Goal: Transaction & Acquisition: Purchase product/service

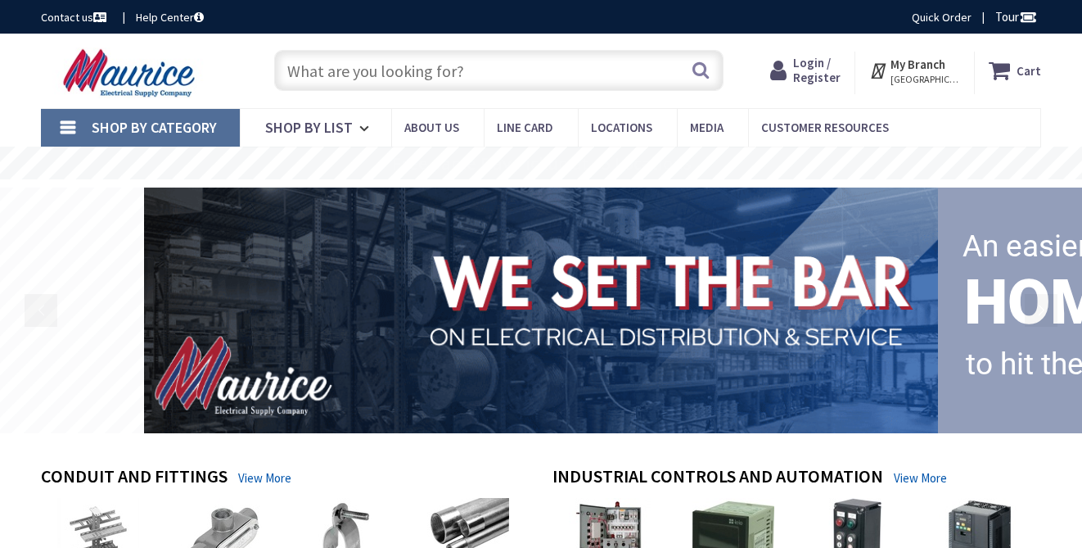
click at [344, 72] on input "text" at bounding box center [498, 70] width 449 height 41
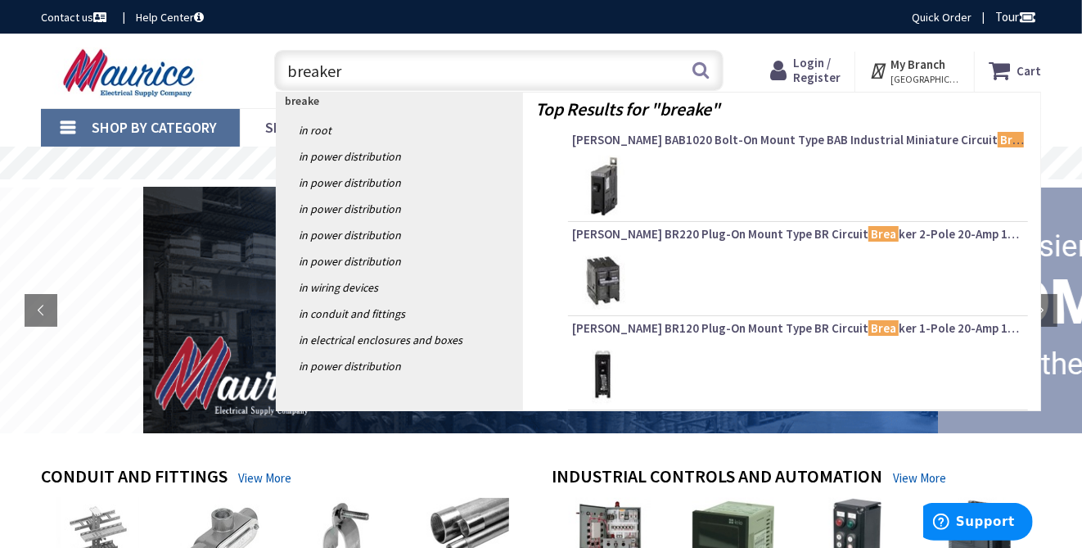
type input "breakers"
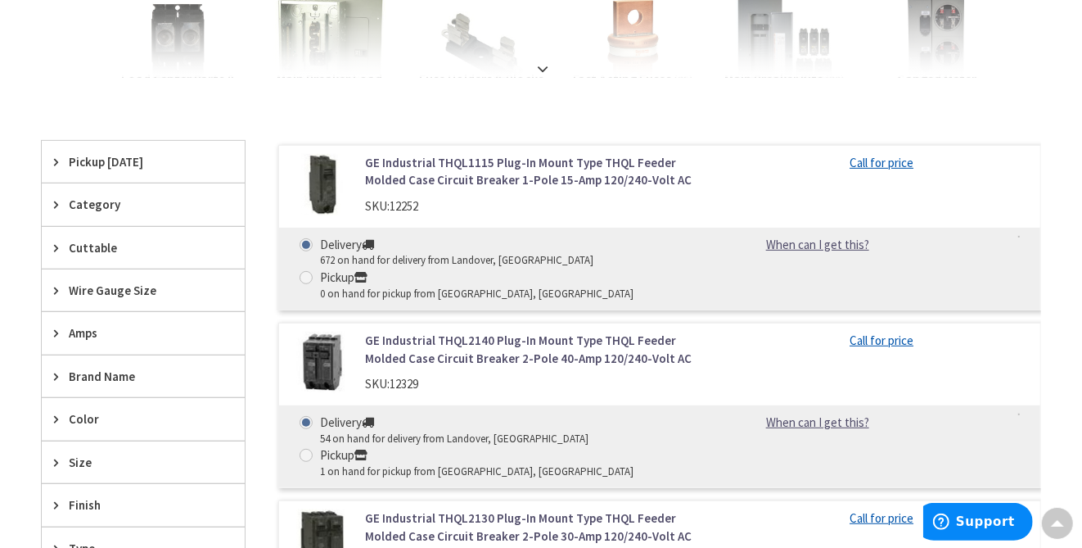
scroll to position [490, 0]
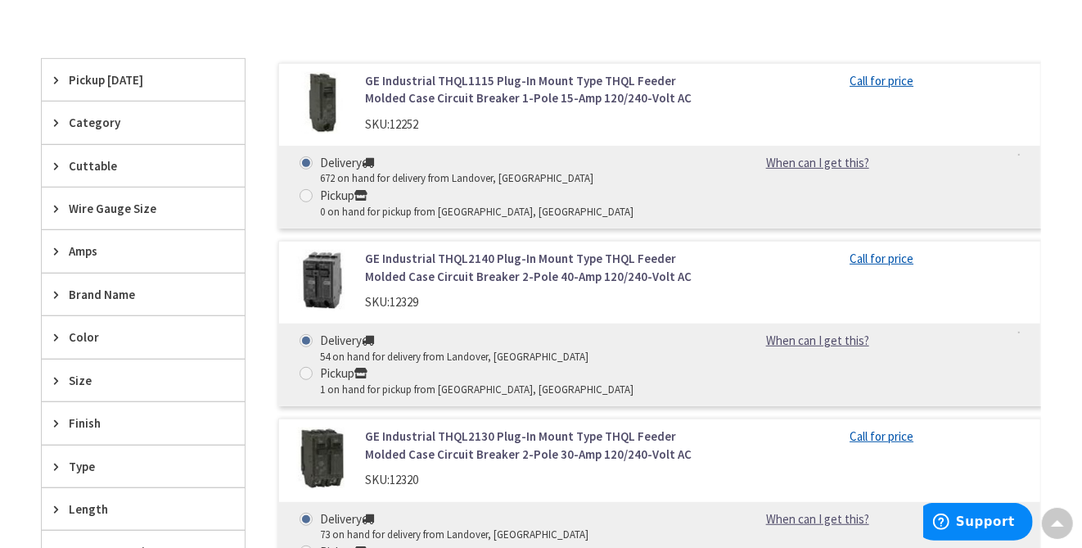
click at [86, 289] on span "Brand Name" at bounding box center [135, 294] width 133 height 17
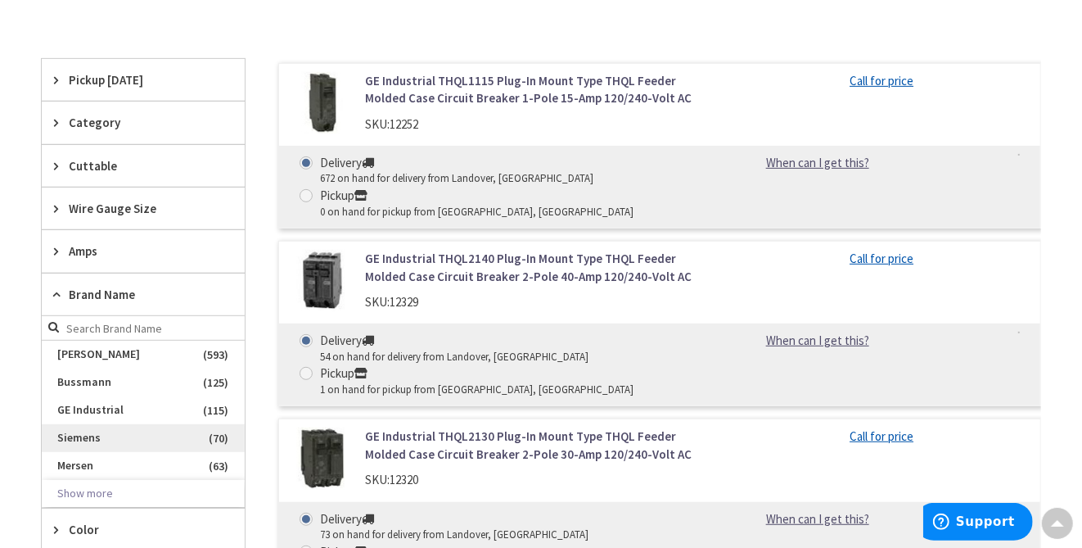
click at [131, 431] on span "Siemens" at bounding box center [143, 438] width 203 height 28
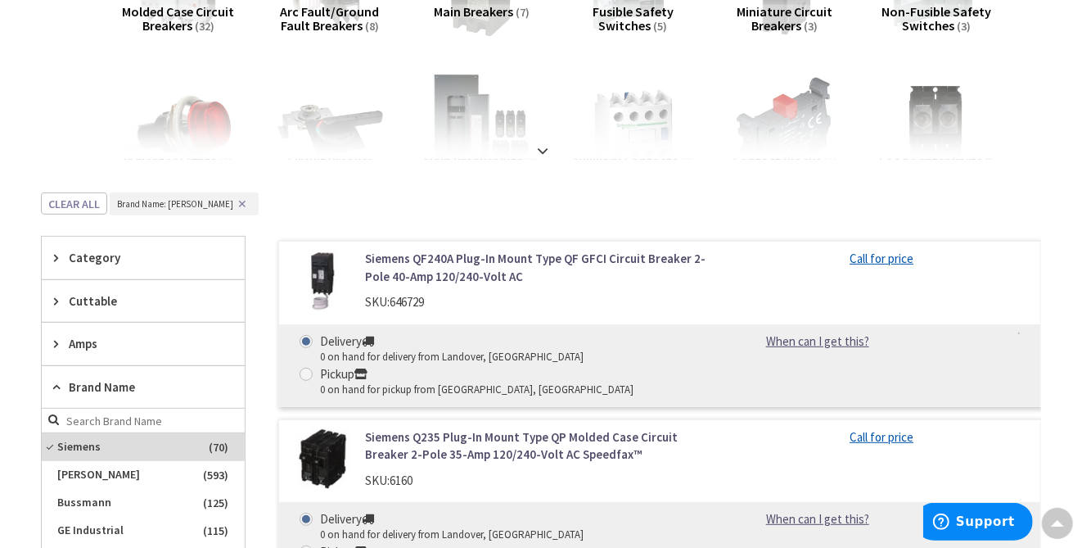
scroll to position [0, 0]
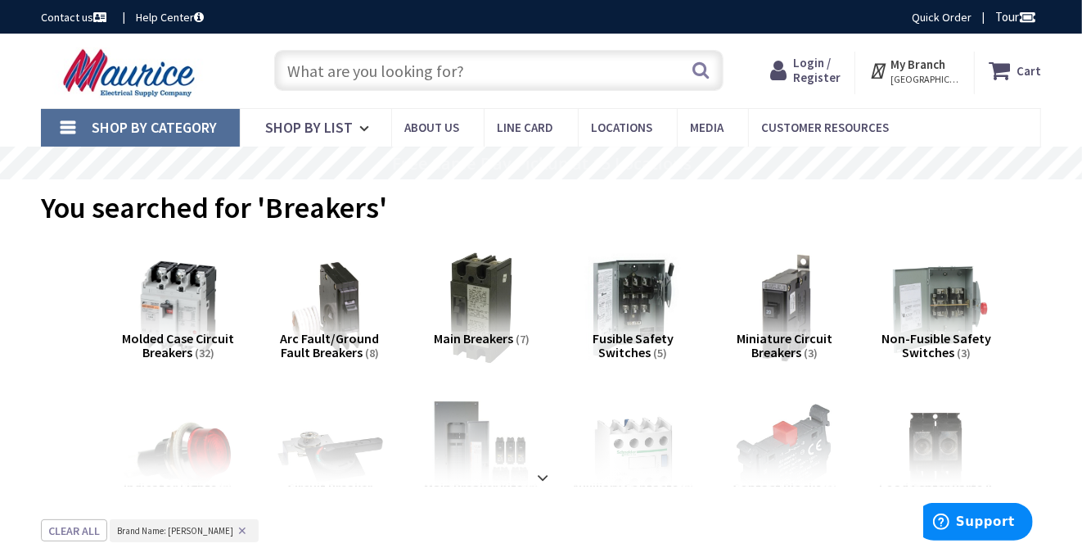
click at [332, 79] on input "text" at bounding box center [498, 70] width 449 height 41
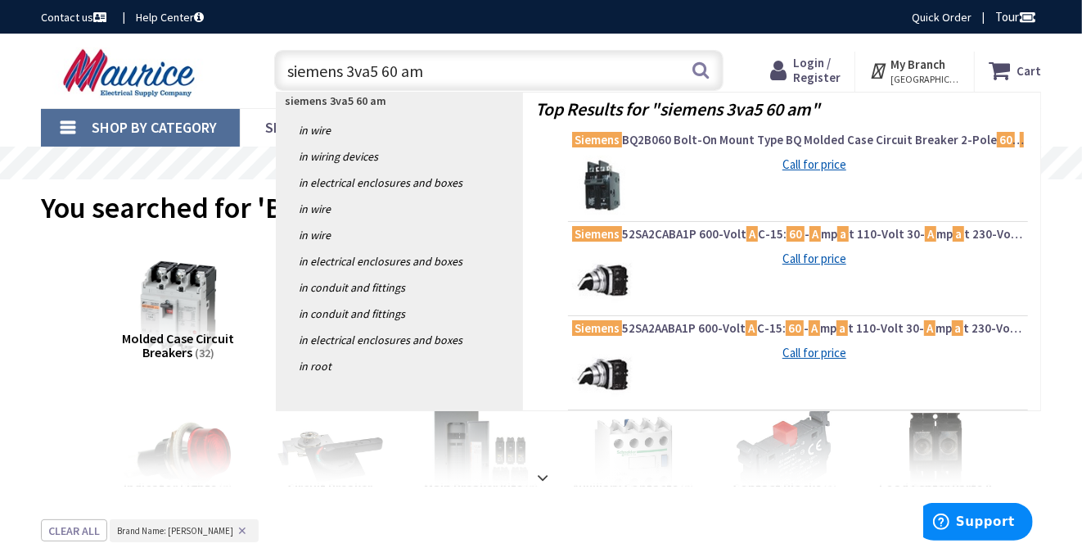
type input "siemens 3va5 60 amp"
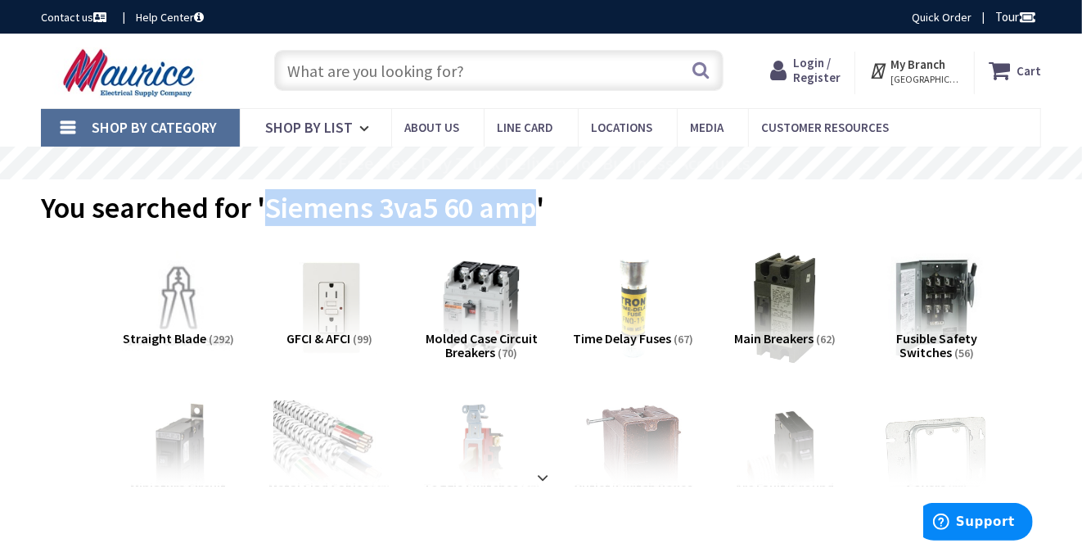
drag, startPoint x: 533, startPoint y: 205, endPoint x: 267, endPoint y: 214, distance: 266.2
click at [267, 214] on span "You searched for 'Siemens 3va5 60 amp'" at bounding box center [292, 207] width 503 height 37
drag, startPoint x: 267, startPoint y: 214, endPoint x: 342, endPoint y: 212, distance: 75.3
copy span "Siemens 3va5 60 amp"
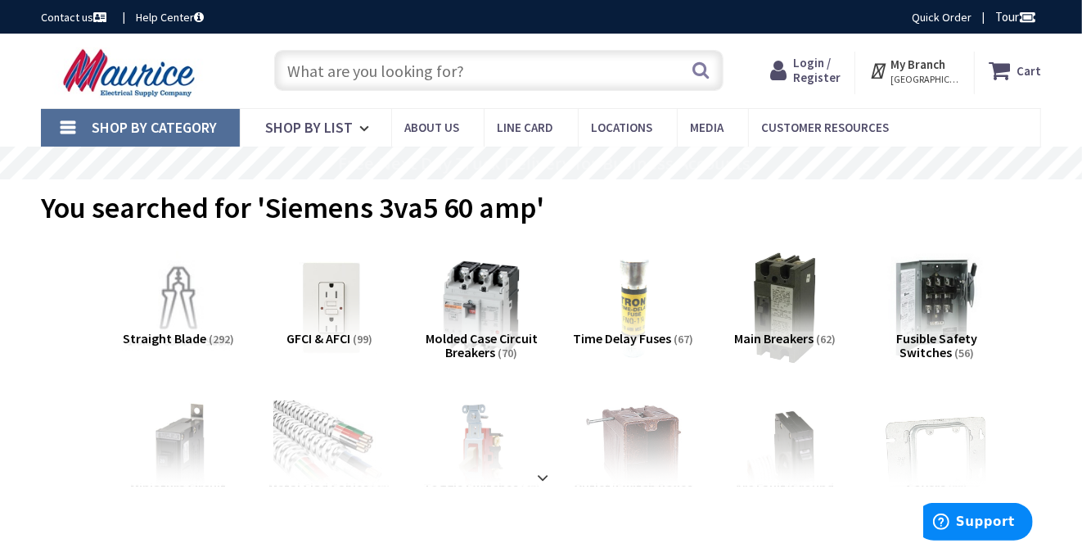
click at [316, 69] on input "text" at bounding box center [498, 70] width 449 height 41
paste input "Siemens 3va5 60 amp"
click at [381, 72] on input "Siemens 3va5 60 amp" at bounding box center [498, 70] width 449 height 41
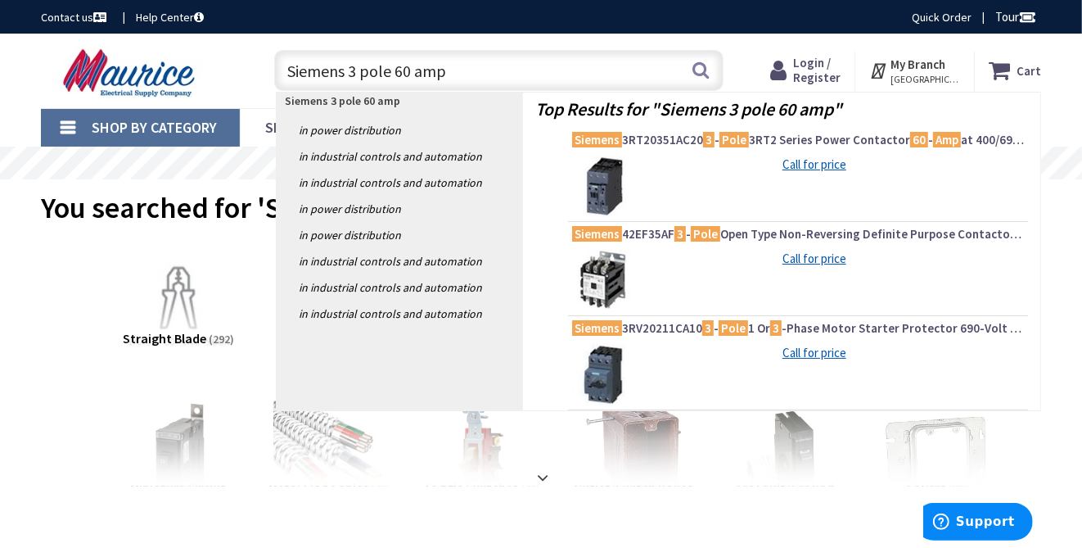
click at [472, 70] on input "Siemens 3 pole 60 amp" at bounding box center [498, 70] width 449 height 41
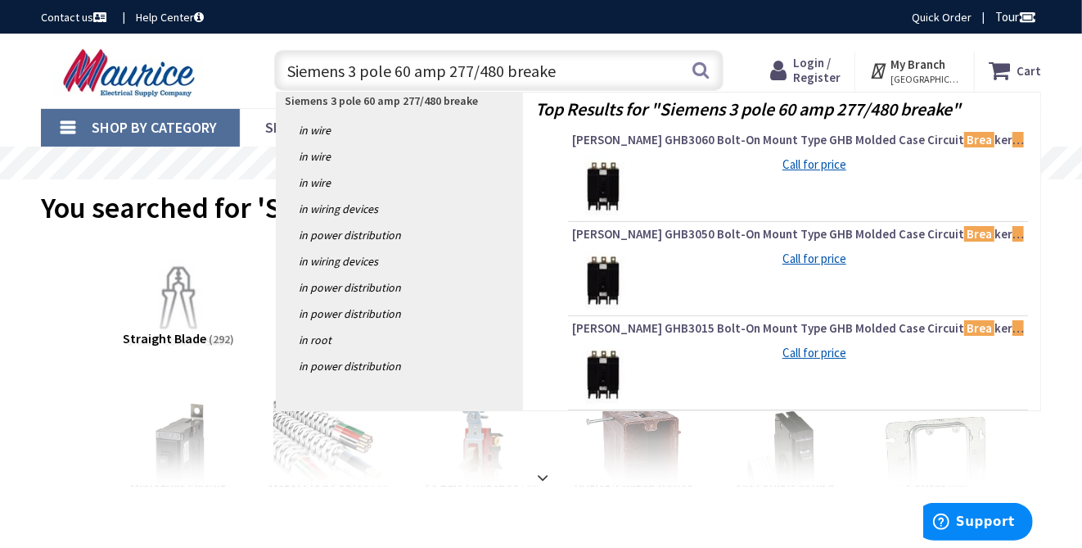
type input "Siemens 3 pole 60 amp 277/480 breaker"
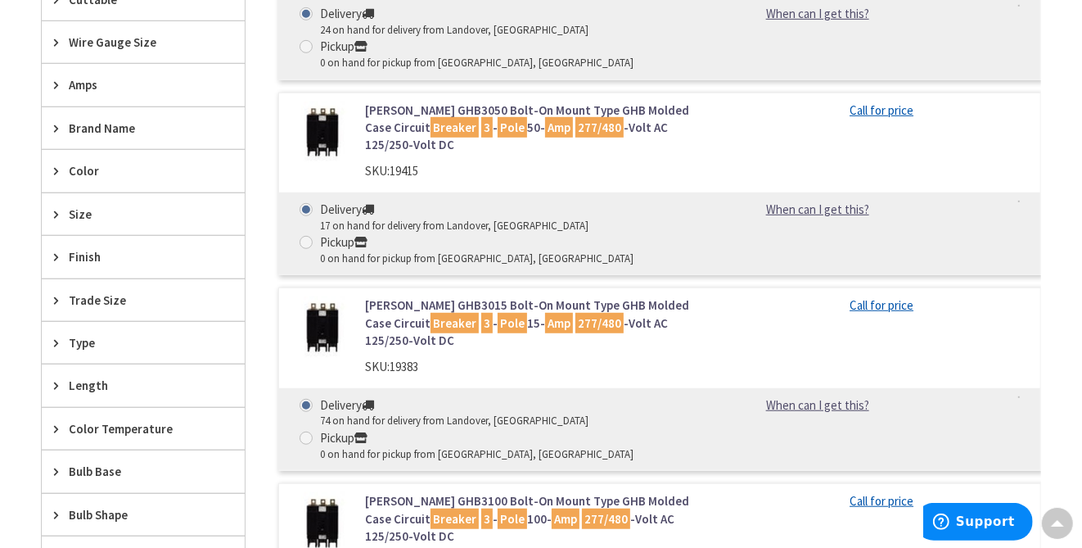
scroll to position [654, 0]
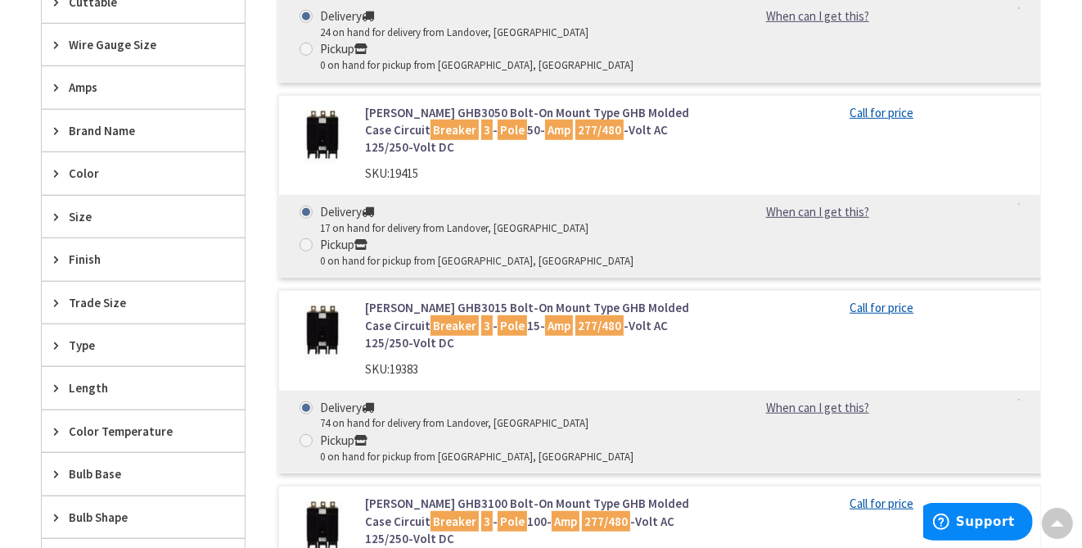
click at [96, 125] on span "Brand Name" at bounding box center [135, 130] width 133 height 17
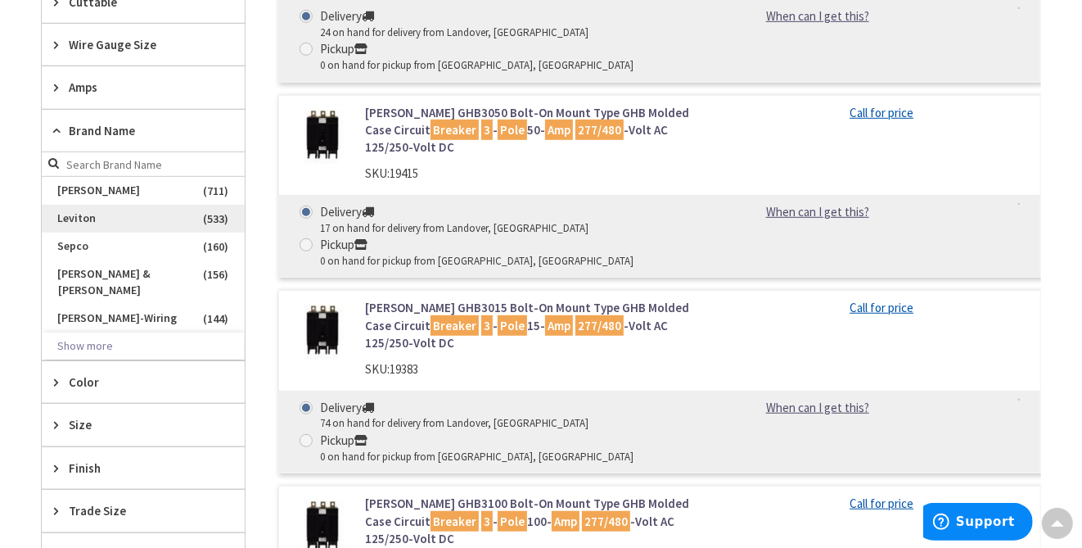
scroll to position [736, 0]
